Goal: Information Seeking & Learning: Learn about a topic

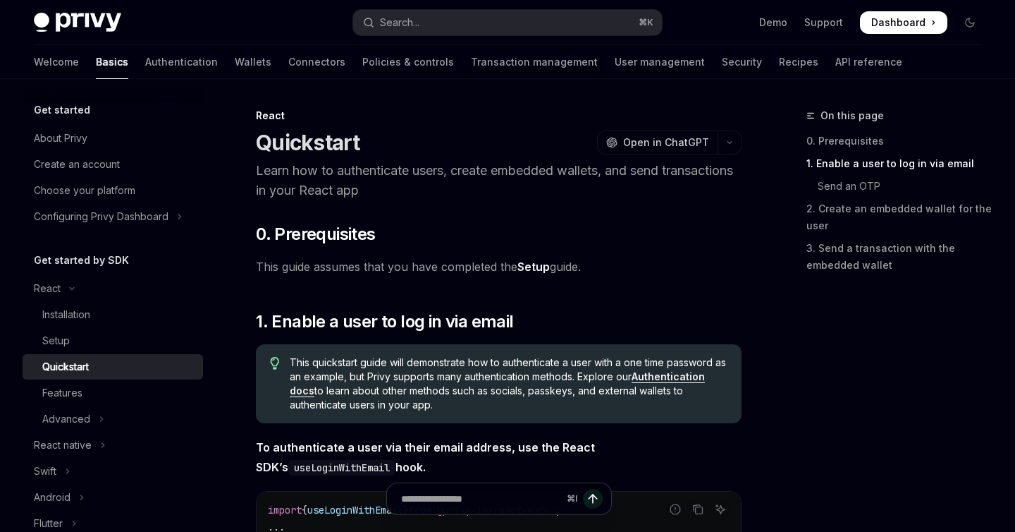
type textarea "*"
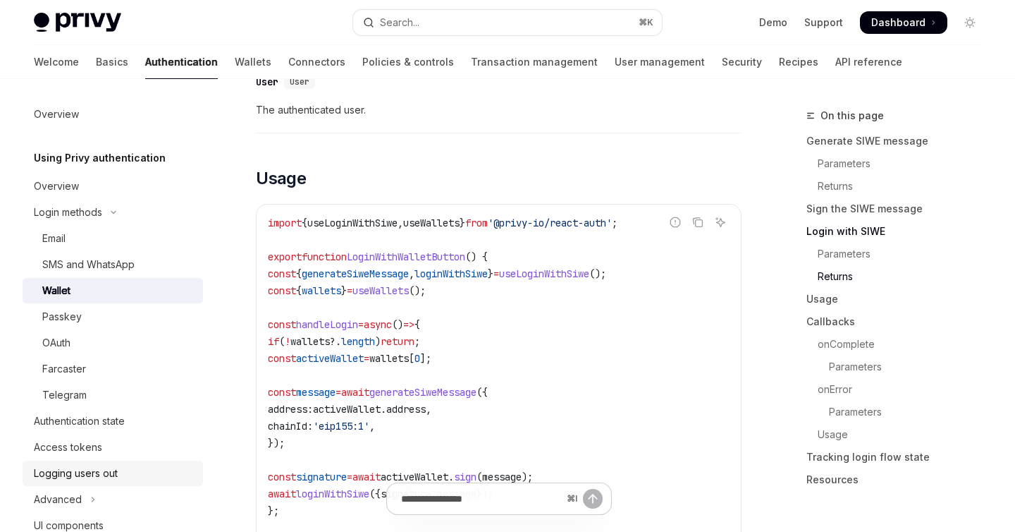
scroll to position [1567, 0]
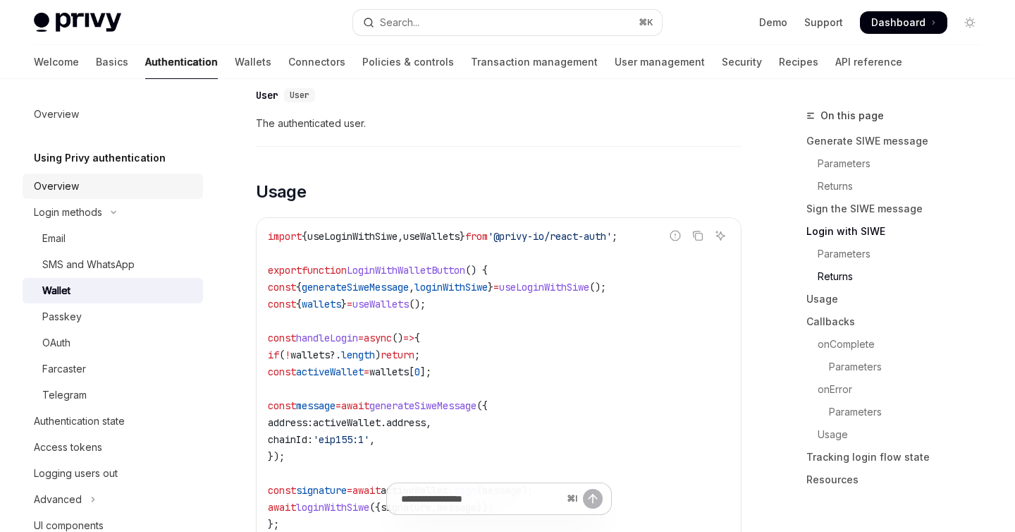
click at [82, 190] on div "Overview" at bounding box center [114, 186] width 161 height 17
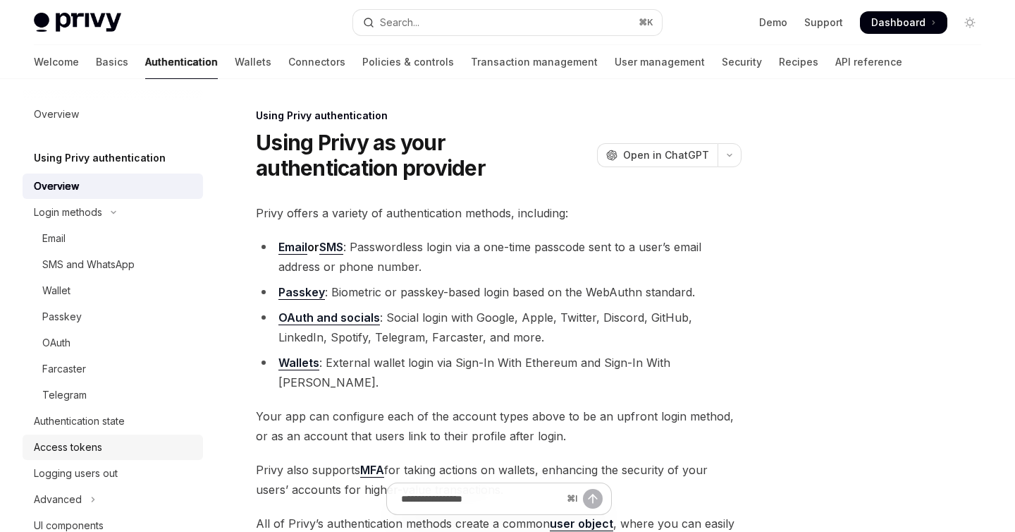
click at [100, 450] on div "Access tokens" at bounding box center [68, 447] width 68 height 17
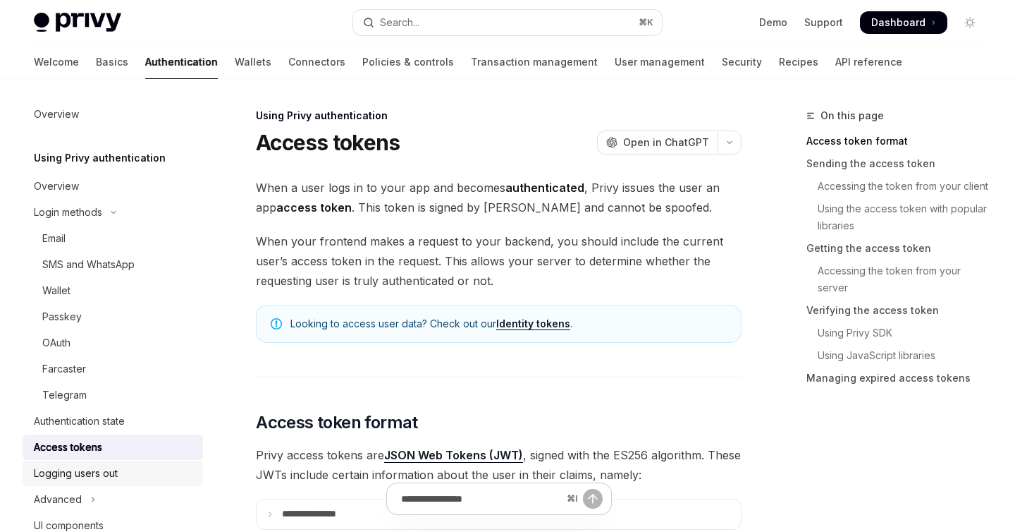
click at [111, 475] on div "Logging users out" at bounding box center [76, 473] width 84 height 17
type textarea "*"
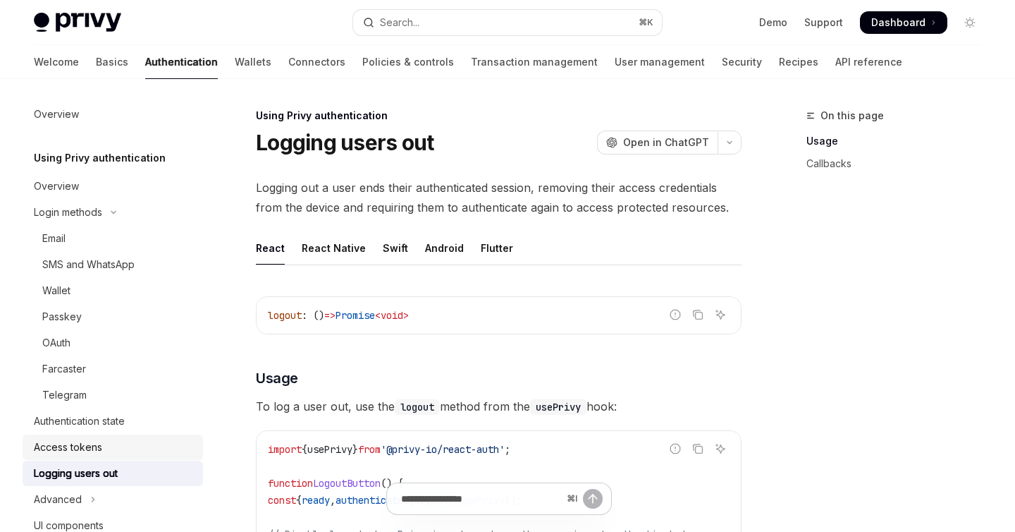
click at [113, 458] on link "Access tokens" at bounding box center [113, 446] width 180 height 25
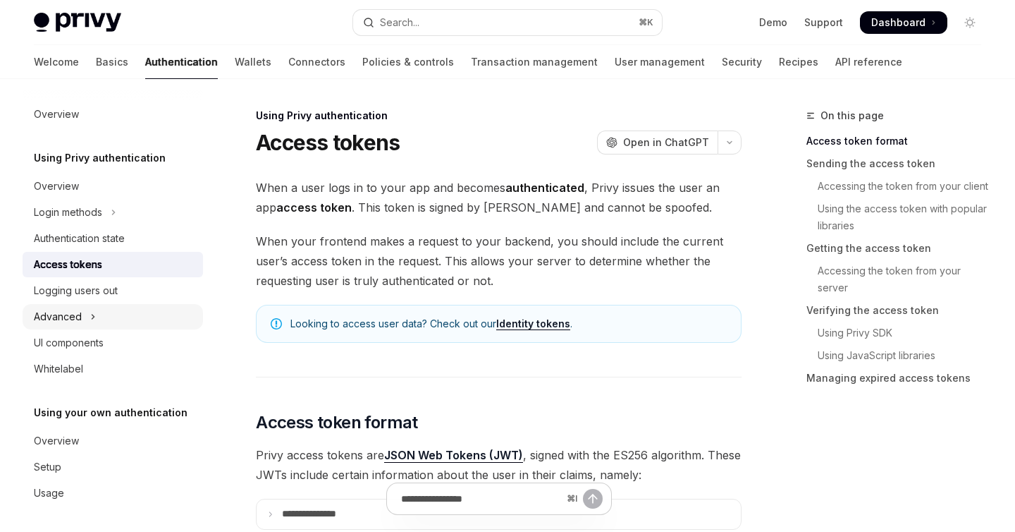
click at [87, 311] on button "Advanced" at bounding box center [113, 316] width 180 height 25
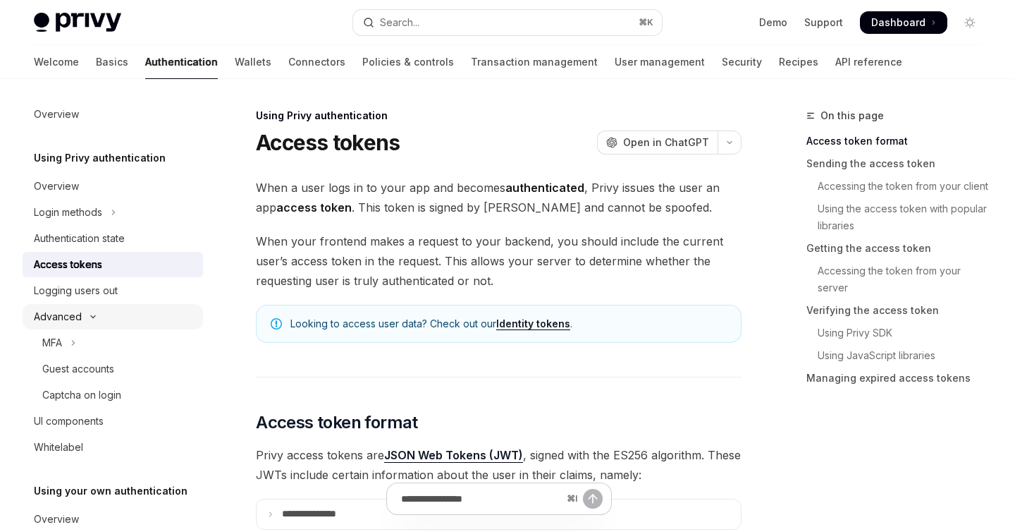
click at [103, 315] on button "Advanced" at bounding box center [113, 316] width 180 height 25
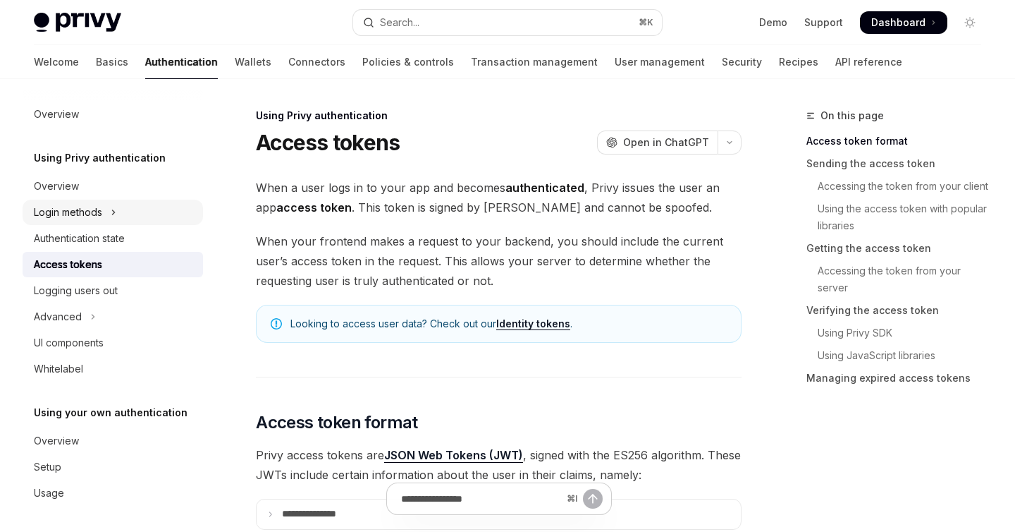
click at [97, 216] on div "Login methods" at bounding box center [68, 212] width 68 height 17
type textarea "*"
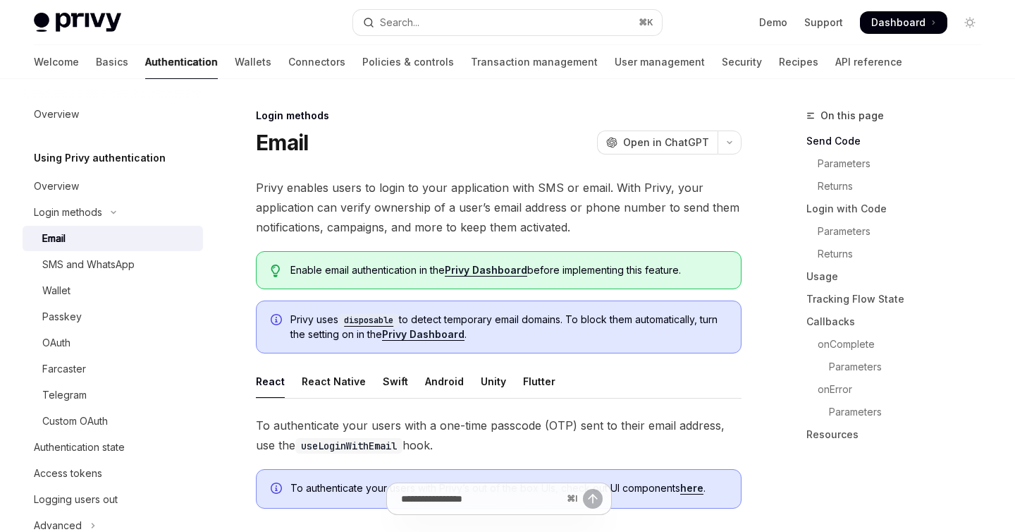
click at [494, 209] on span "Privy enables users to login to your application with SMS or email. With Privy,…" at bounding box center [499, 207] width 486 height 59
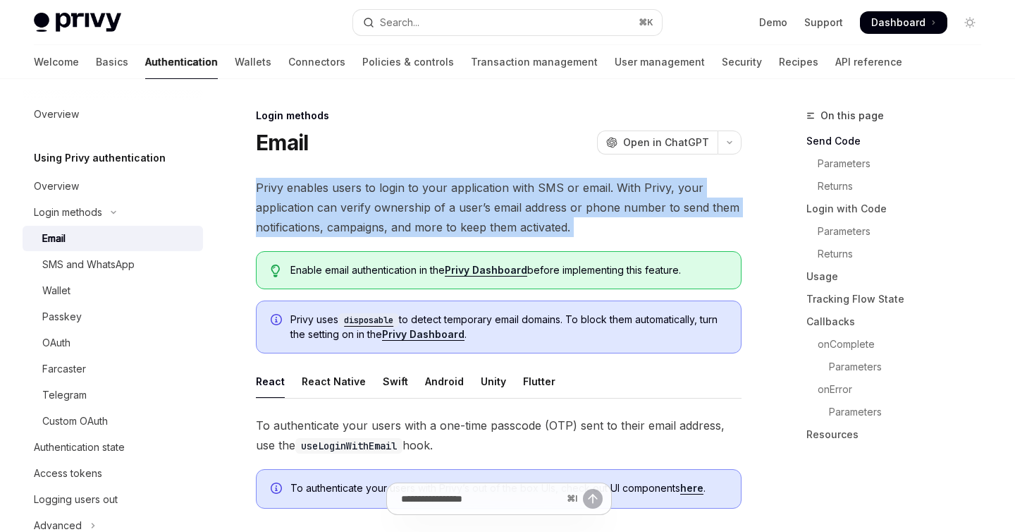
click at [494, 209] on span "Privy enables users to login to your application with SMS or email. With Privy,…" at bounding box center [499, 207] width 486 height 59
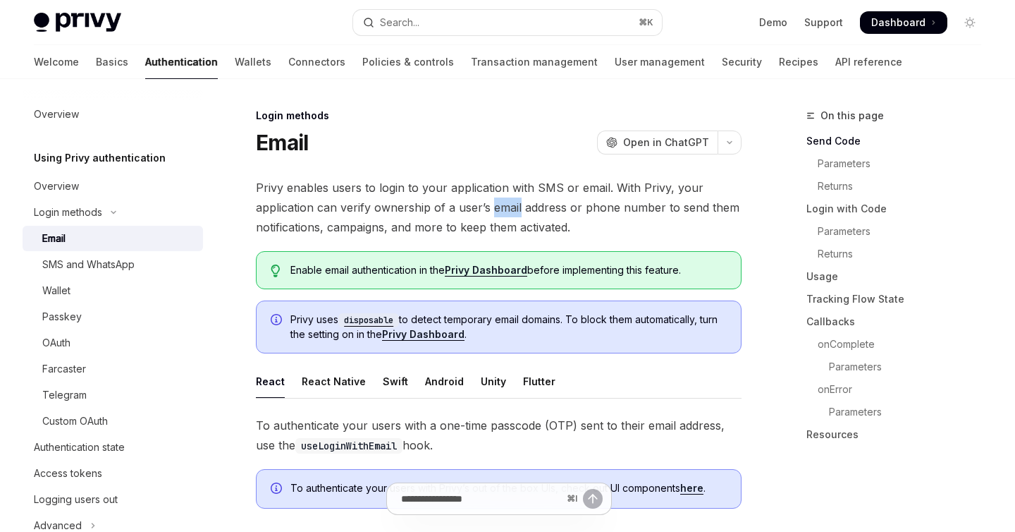
click at [494, 209] on span "Privy enables users to login to your application with SMS or email. With Privy,…" at bounding box center [499, 207] width 486 height 59
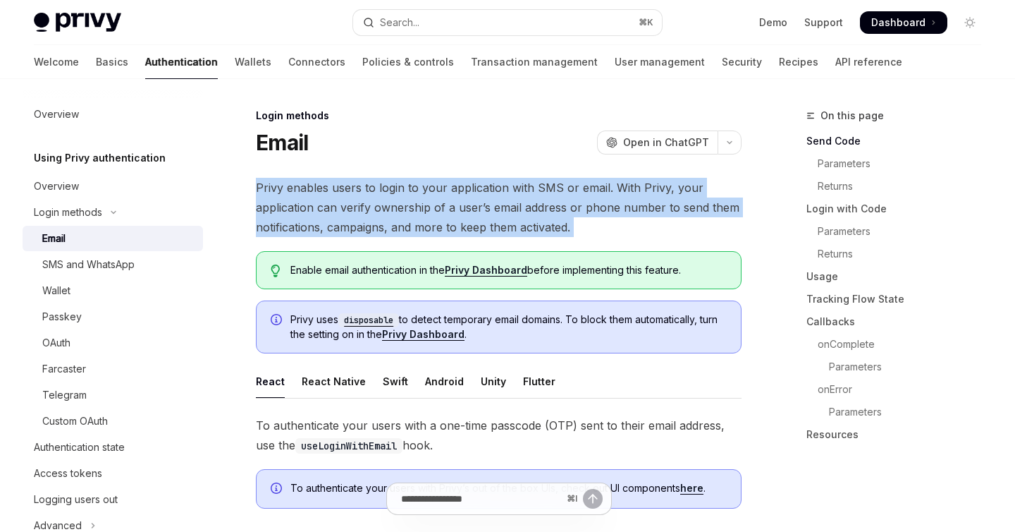
click at [494, 209] on span "Privy enables users to login to your application with SMS or email. With Privy,…" at bounding box center [499, 207] width 486 height 59
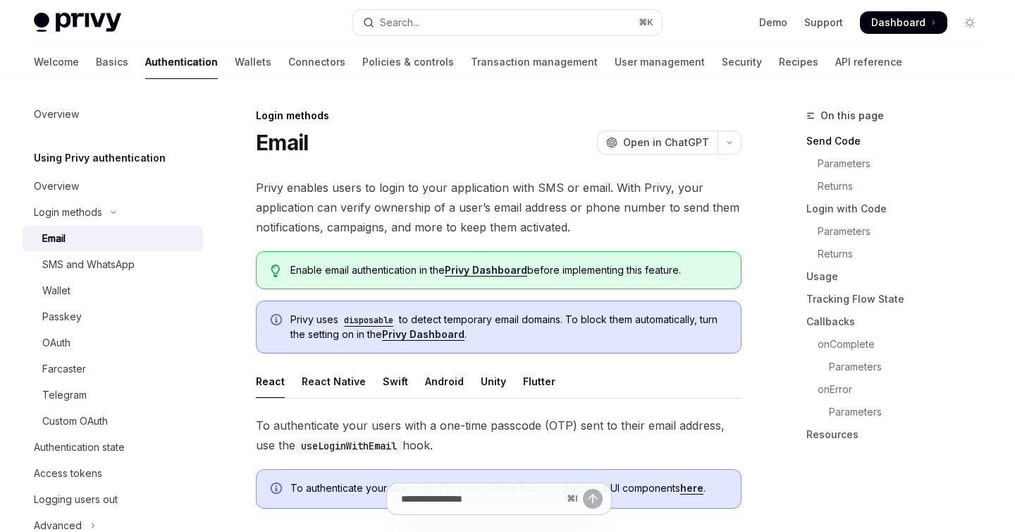
click at [494, 209] on span "Privy enables users to login to your application with SMS or email. With Privy,…" at bounding box center [499, 207] width 486 height 59
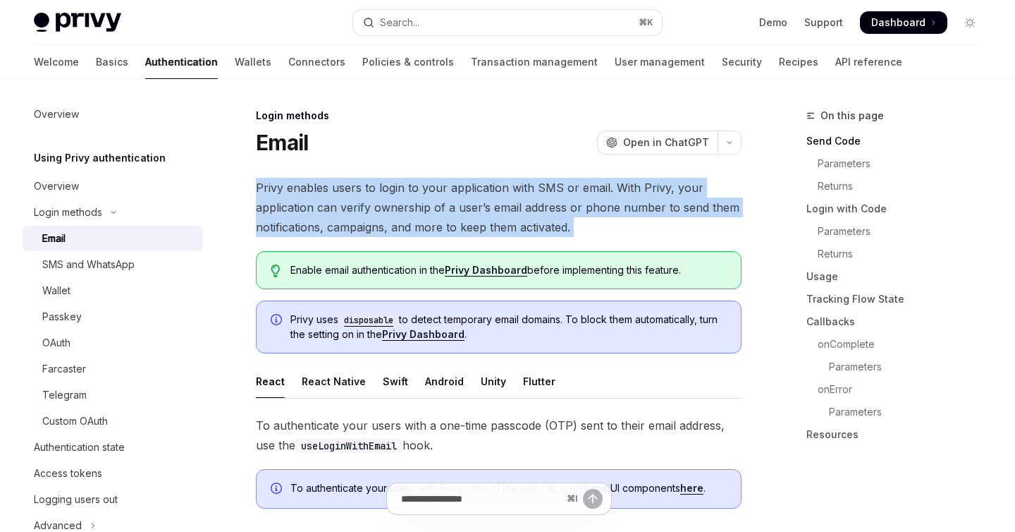
click at [494, 209] on span "Privy enables users to login to your application with SMS or email. With Privy,…" at bounding box center [499, 207] width 486 height 59
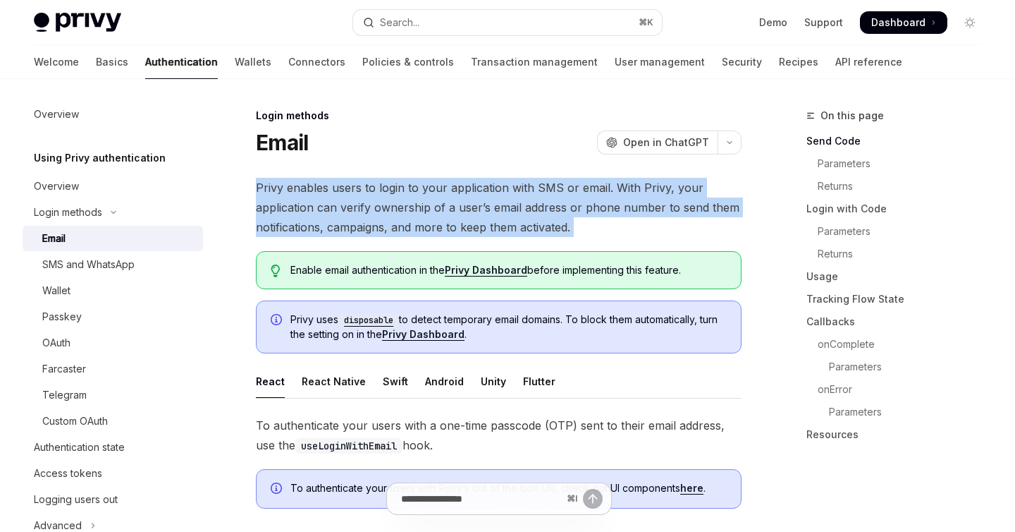
click at [417, 200] on span "Privy enables users to login to your application with SMS or email. With Privy,…" at bounding box center [499, 207] width 486 height 59
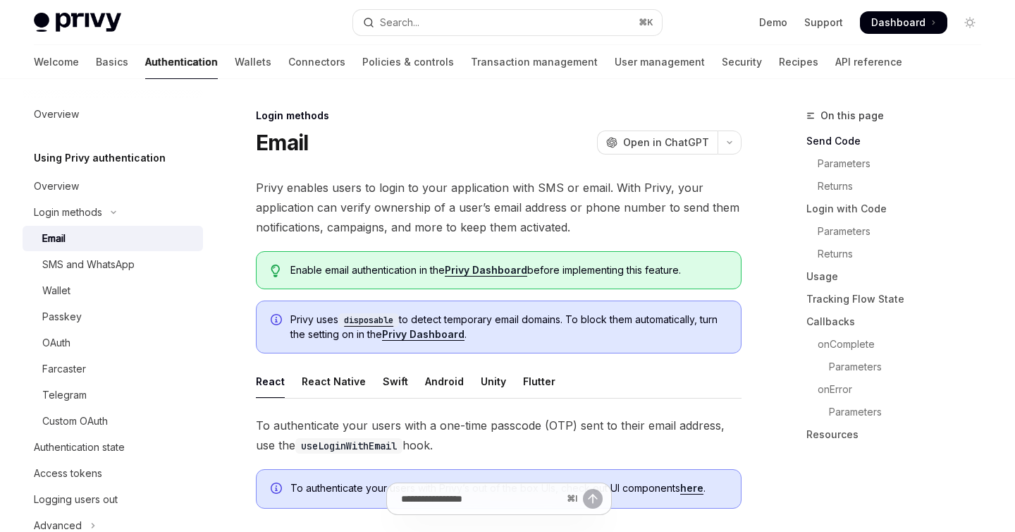
click at [417, 200] on span "Privy enables users to login to your application with SMS or email. With Privy,…" at bounding box center [499, 207] width 486 height 59
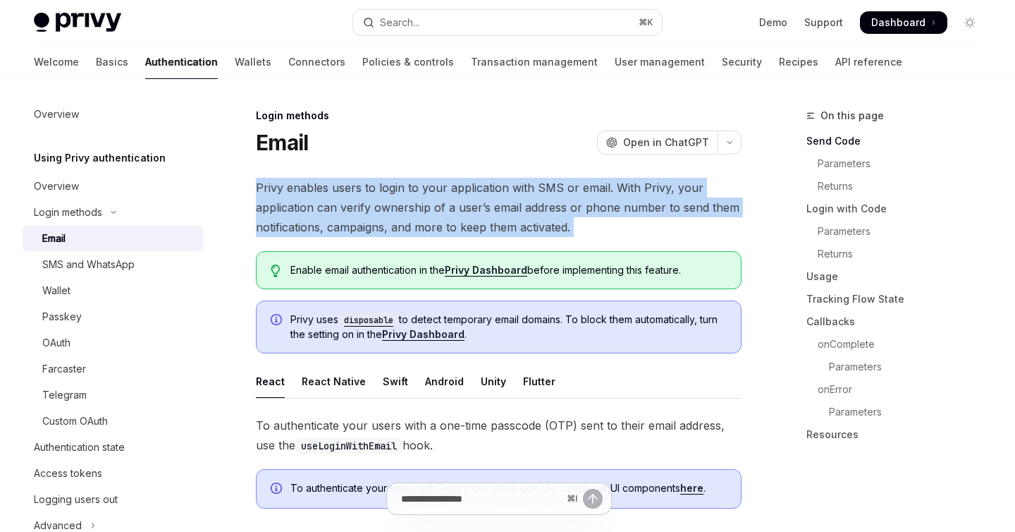
click at [417, 200] on span "Privy enables users to login to your application with SMS or email. With Privy,…" at bounding box center [499, 207] width 486 height 59
